Goal: Navigation & Orientation: Find specific page/section

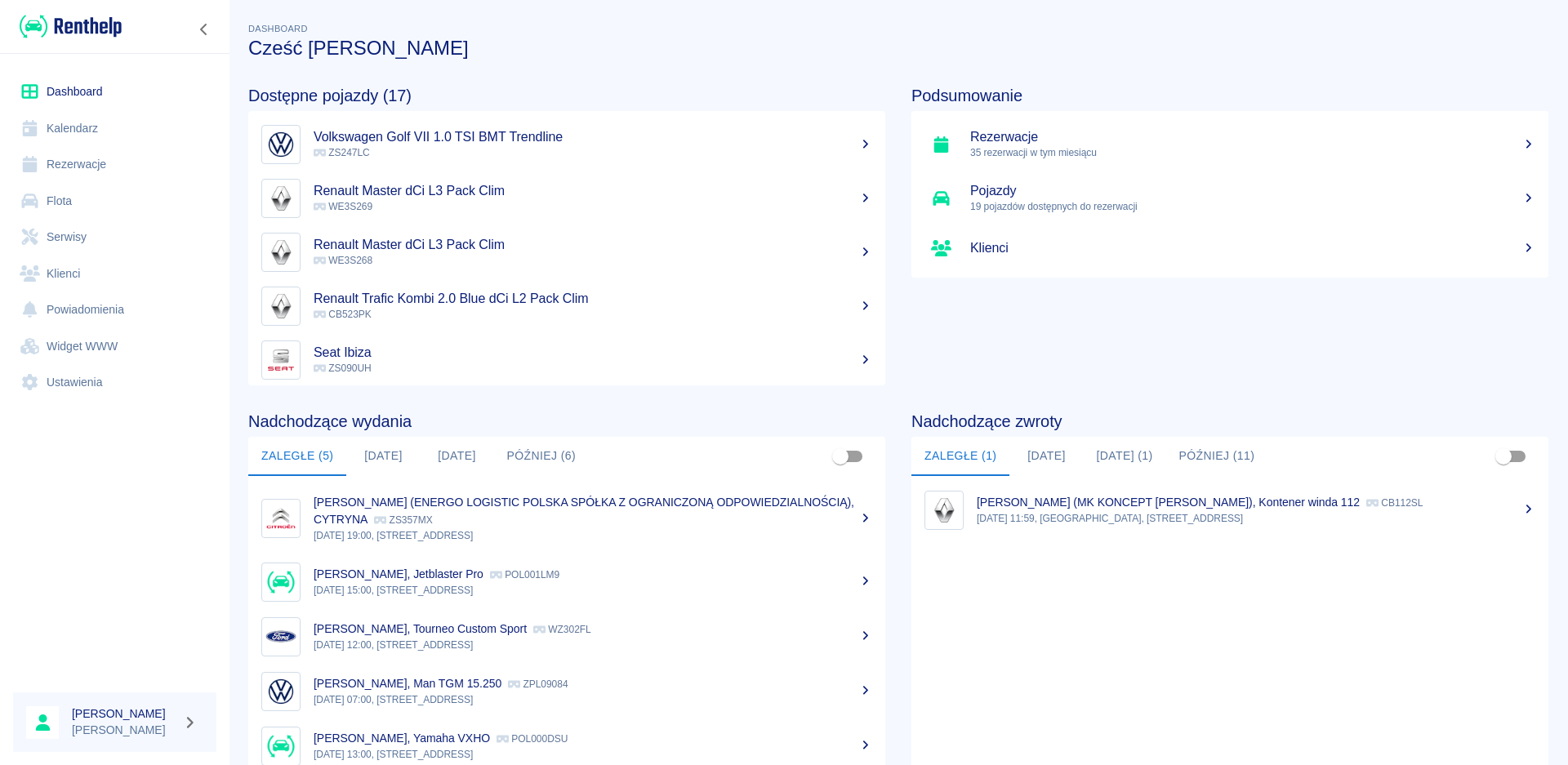
click at [381, 457] on button "[DATE]" at bounding box center [382, 456] width 73 height 40
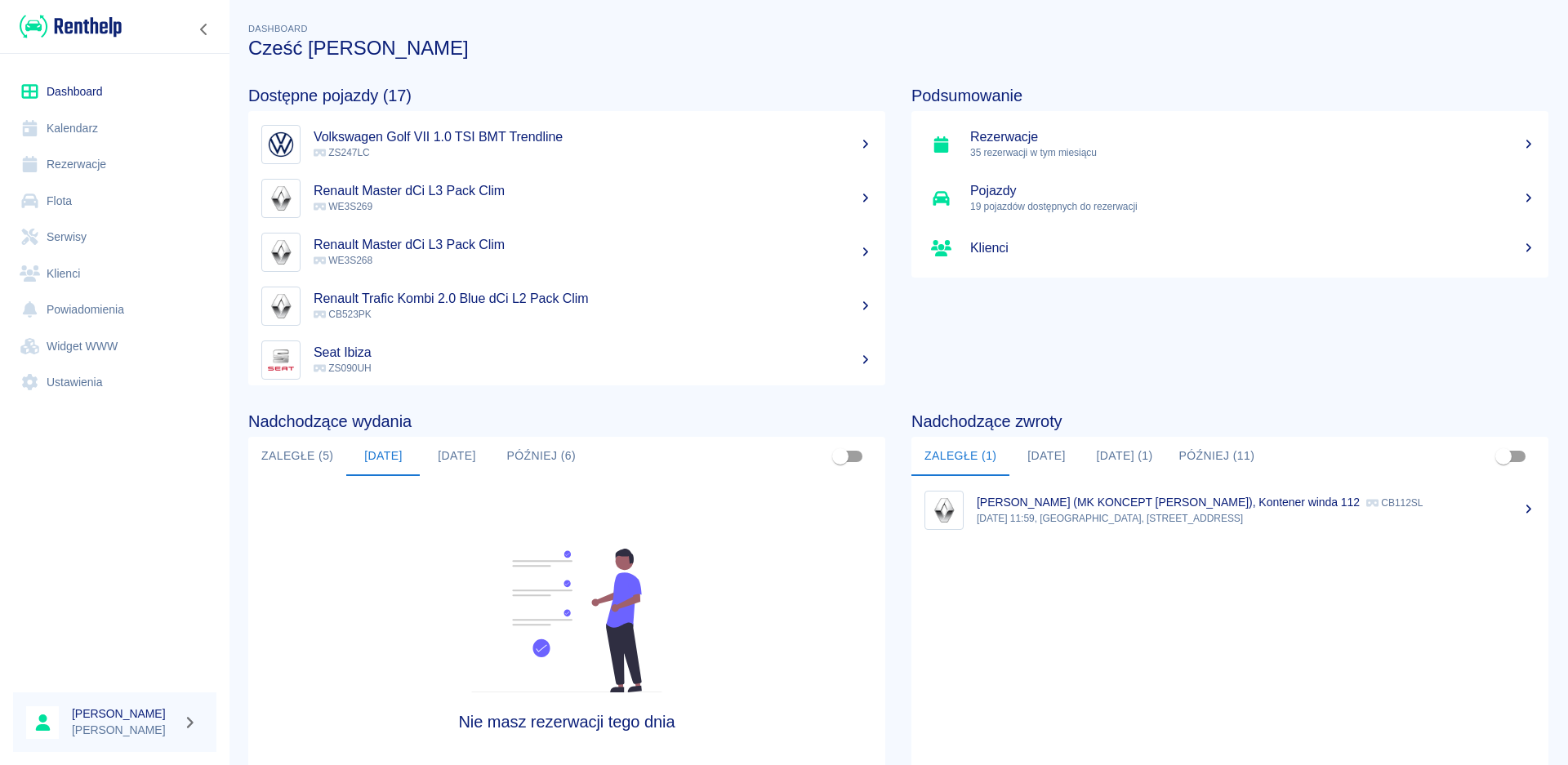
click at [452, 462] on button "[DATE]" at bounding box center [456, 456] width 73 height 40
click at [287, 458] on button "Zaległe (5)" at bounding box center [297, 456] width 98 height 40
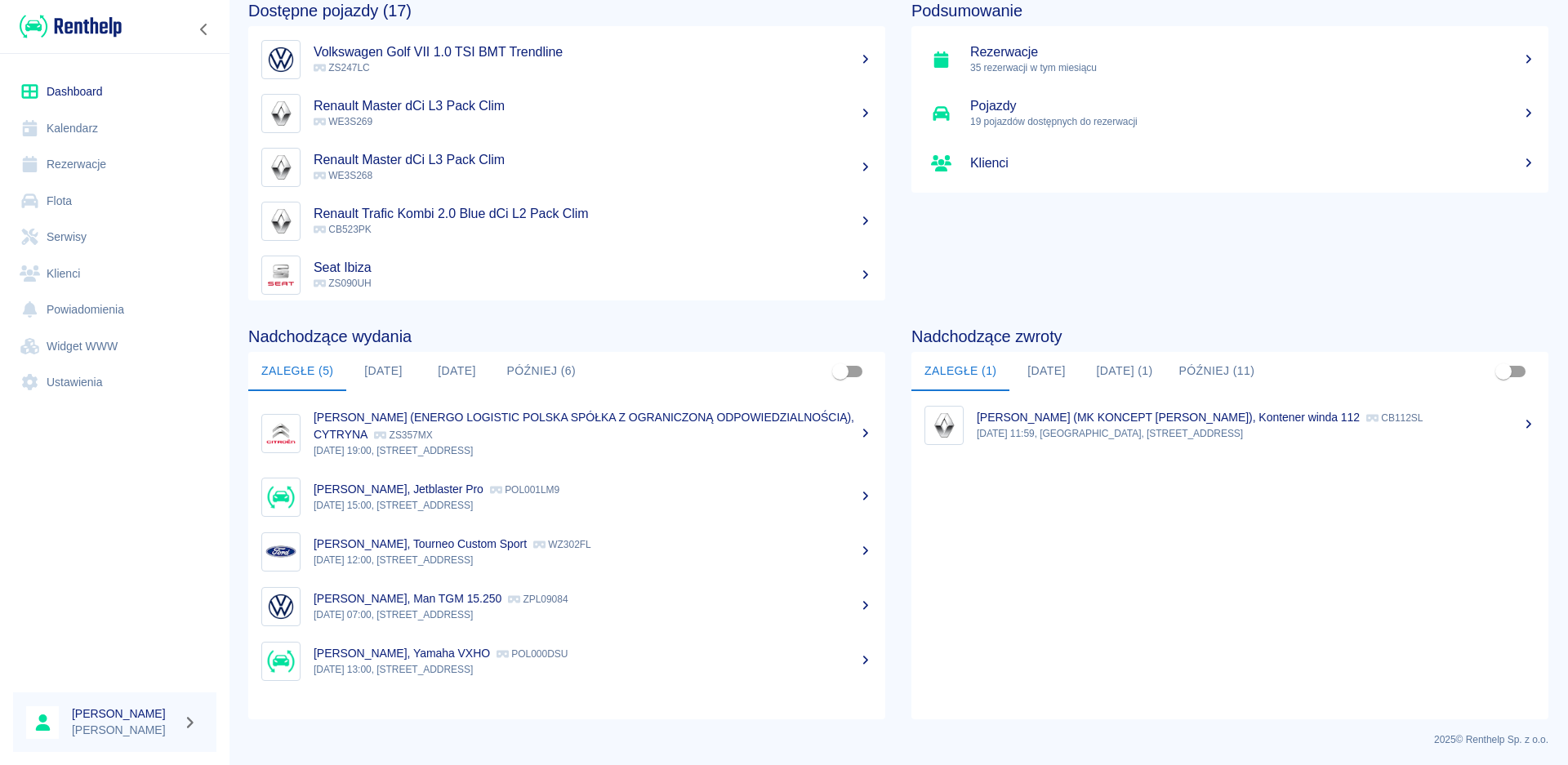
scroll to position [86, 0]
click at [83, 164] on link "Rezerwacje" at bounding box center [115, 164] width 204 height 37
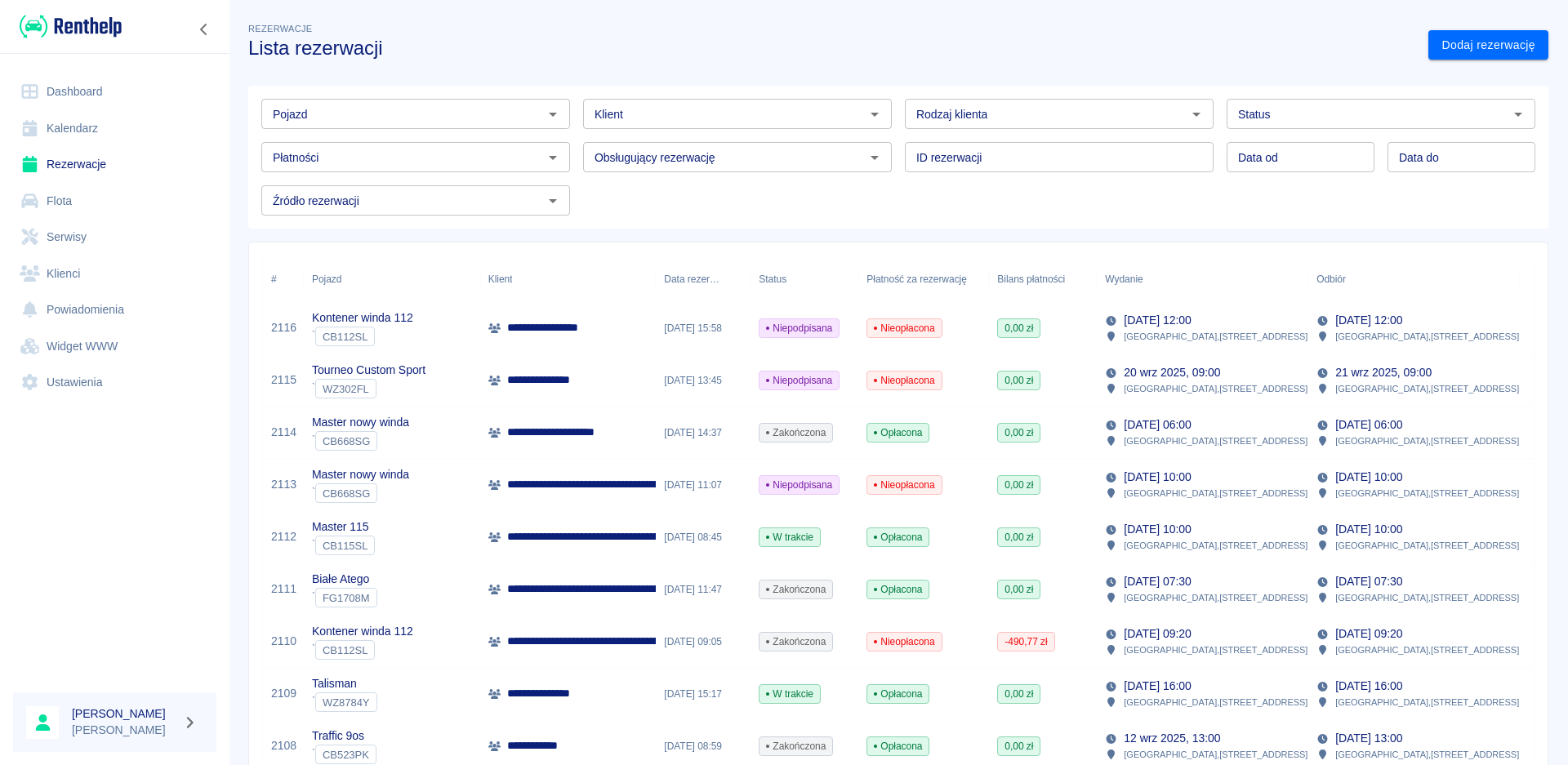
click at [61, 90] on link "Dashboard" at bounding box center [115, 91] width 204 height 37
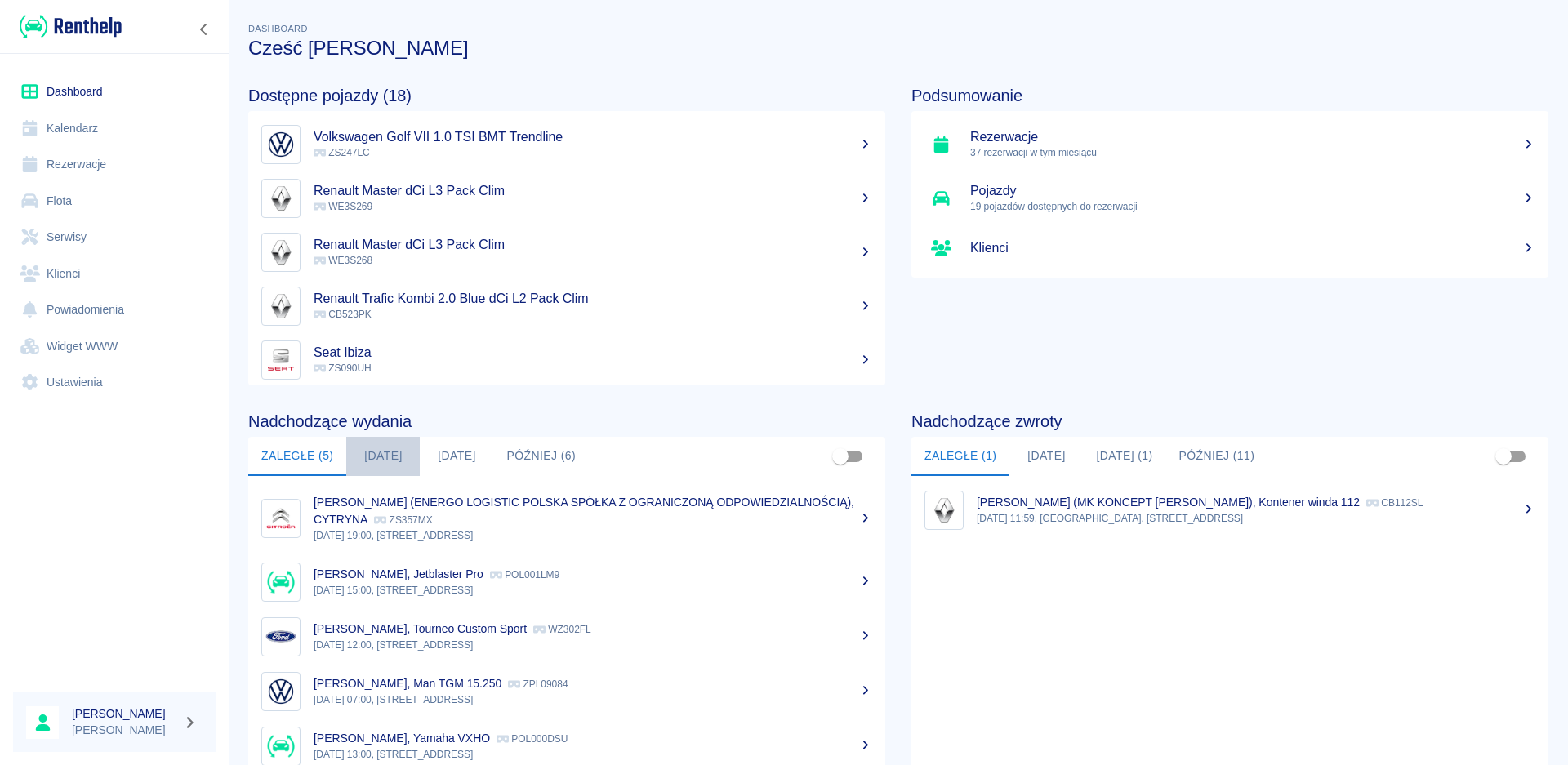
click at [380, 455] on button "[DATE]" at bounding box center [382, 456] width 73 height 40
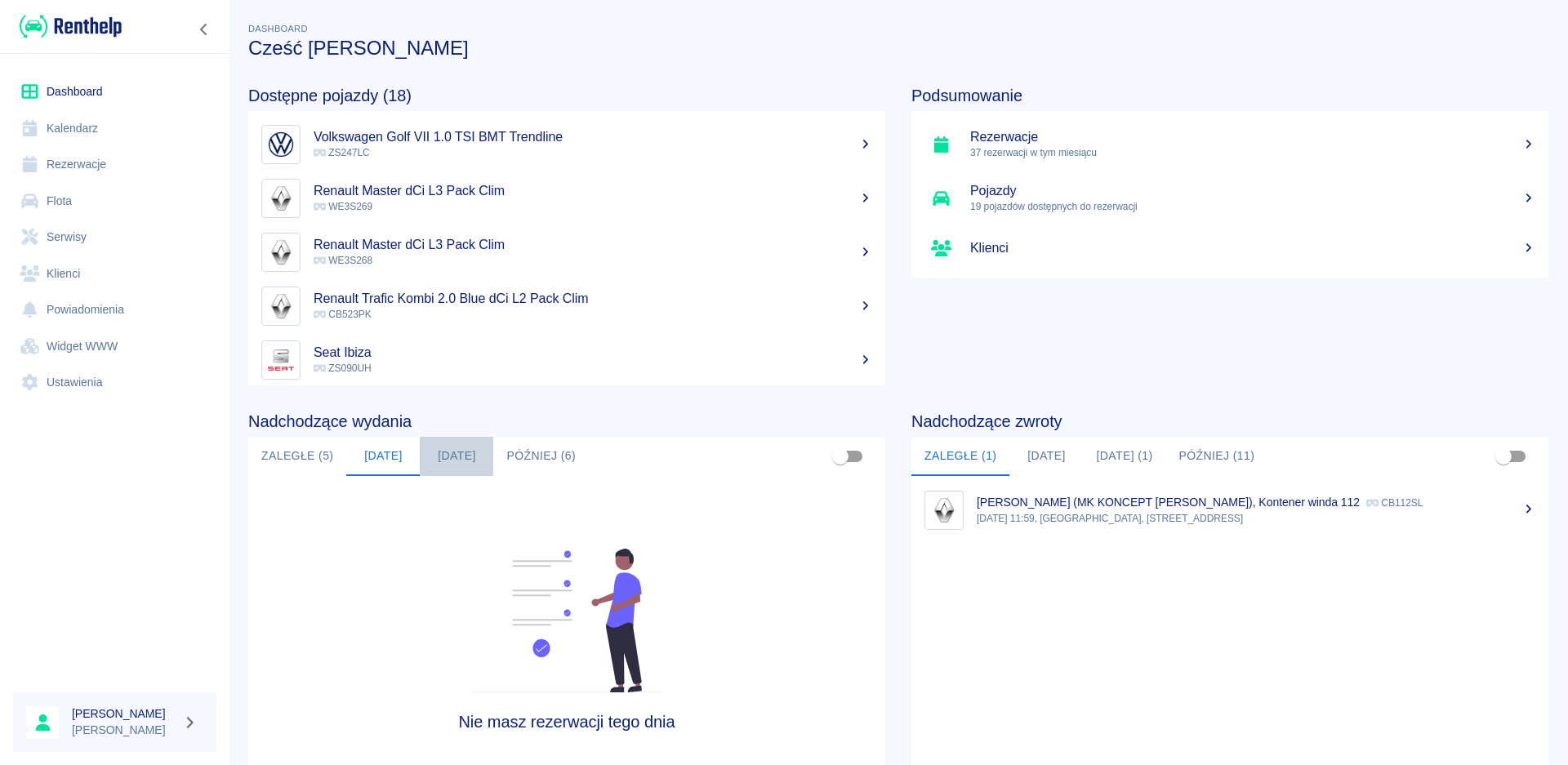
click at [456, 459] on button "[DATE]" at bounding box center [456, 456] width 73 height 40
click at [521, 453] on button "Później (6)" at bounding box center [541, 456] width 96 height 40
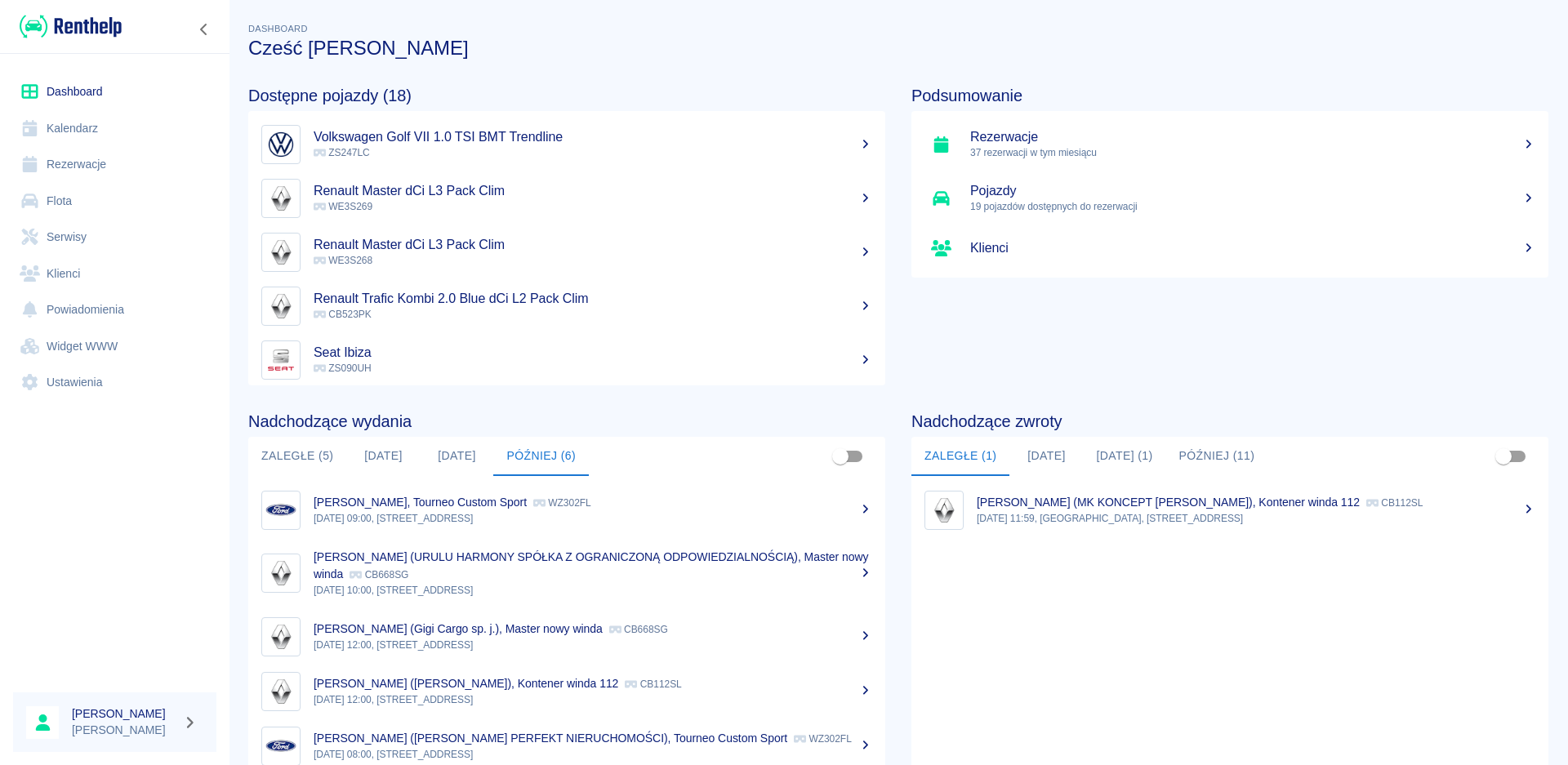
click at [1030, 457] on button "[DATE]" at bounding box center [1046, 456] width 73 height 40
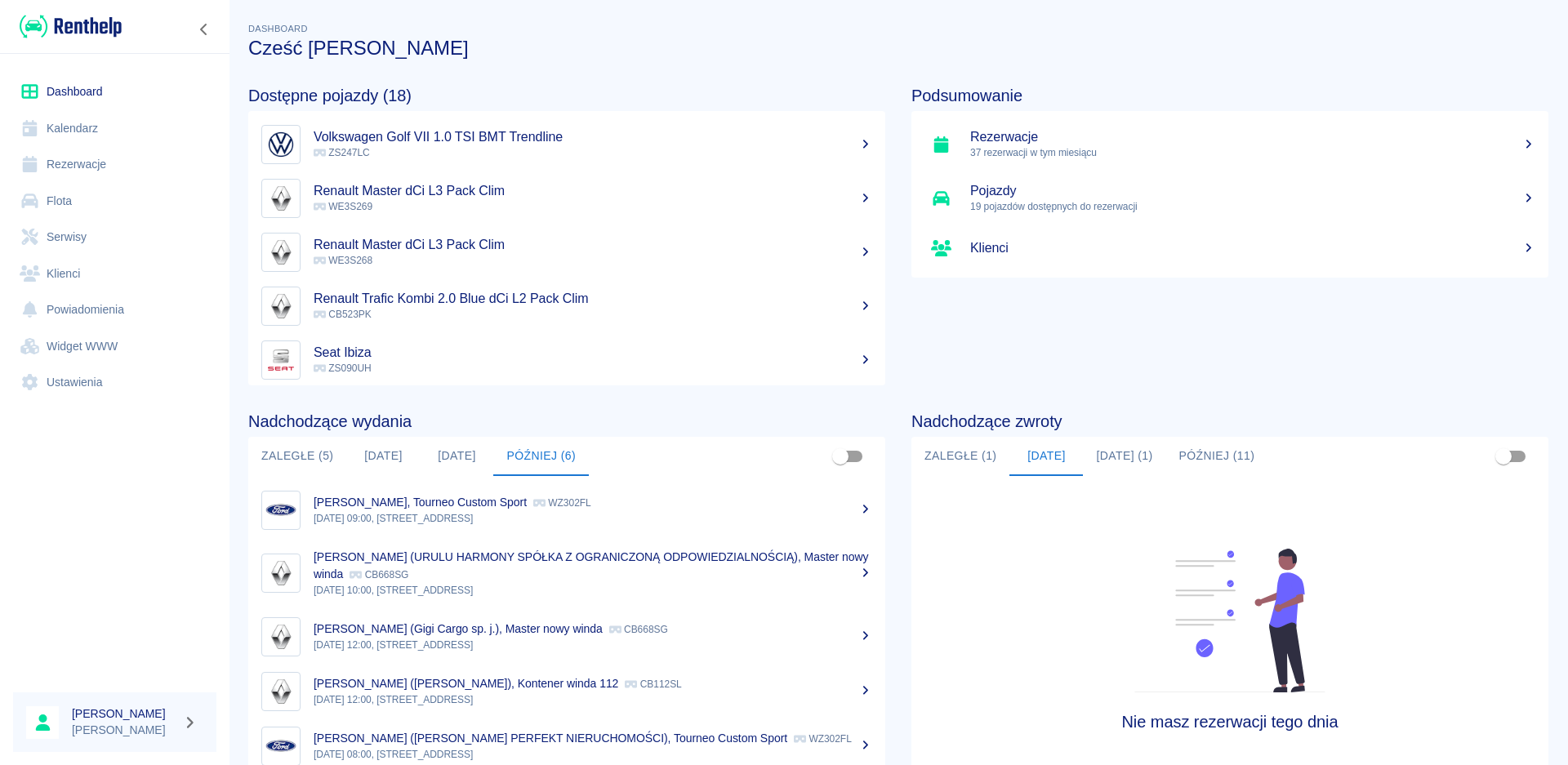
click at [1123, 464] on button "[DATE] (1)" at bounding box center [1124, 456] width 82 height 40
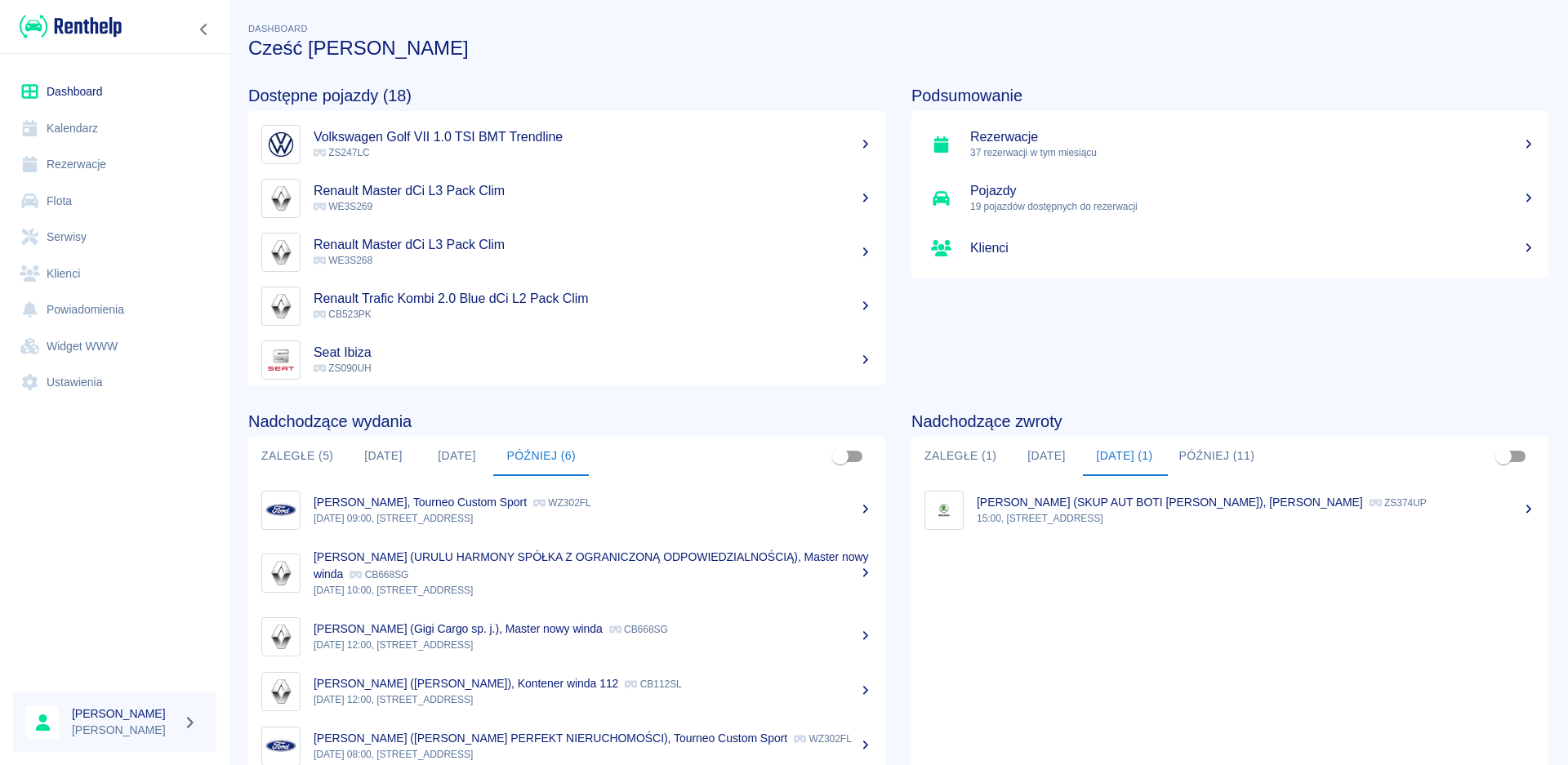
click at [1207, 455] on button "Później (11)" at bounding box center [1217, 456] width 102 height 40
